Goal: Navigation & Orientation: Find specific page/section

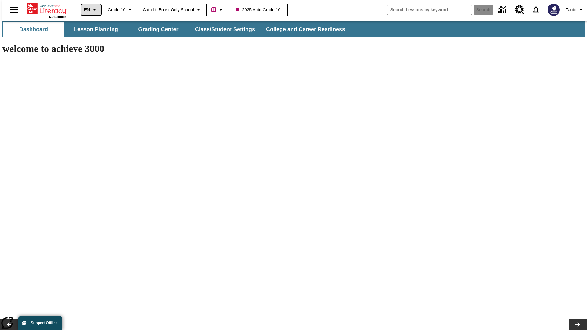
click at [91, 10] on icon "Language: EN, Select a language" at bounding box center [94, 9] width 7 height 7
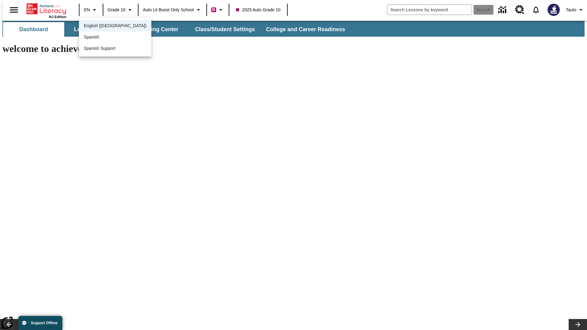
click at [102, 26] on span "English (US)" at bounding box center [115, 26] width 63 height 6
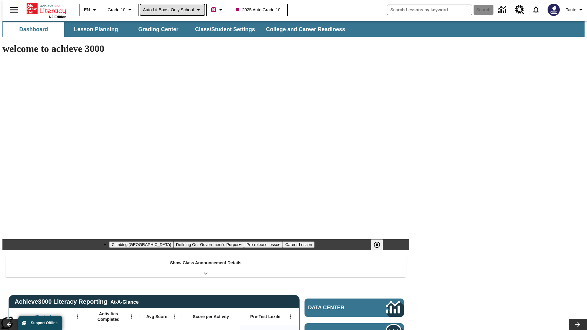
click at [172, 10] on span "Auto Lit Boost only School" at bounding box center [168, 10] width 51 height 6
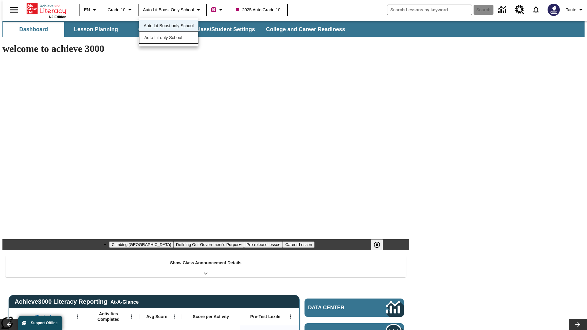
click at [164, 38] on span "Auto Lit only School" at bounding box center [163, 38] width 38 height 6
